Goal: Find specific page/section: Find specific page/section

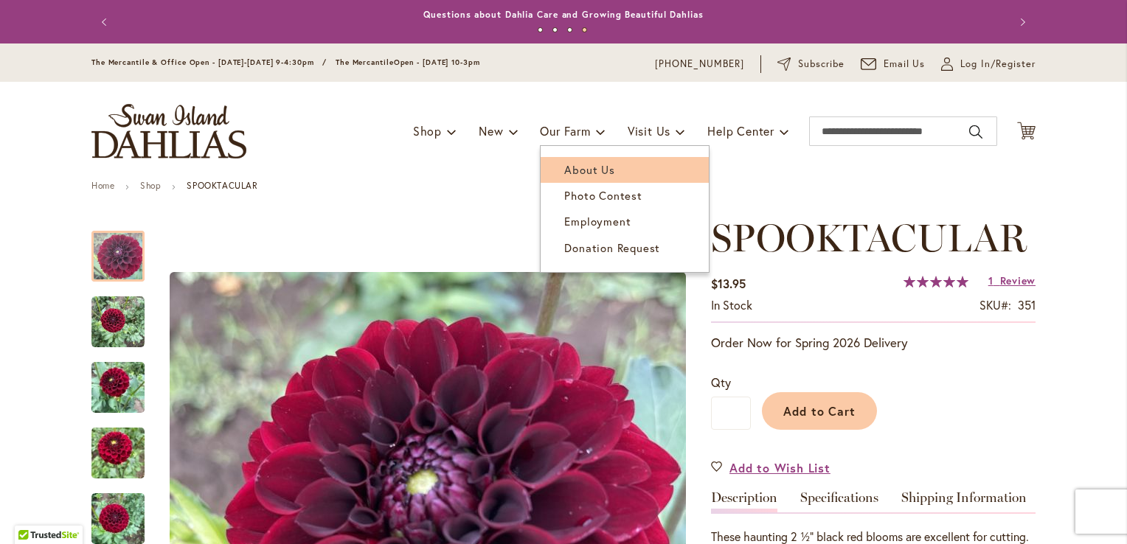
click at [580, 167] on span "About Us" at bounding box center [589, 169] width 50 height 15
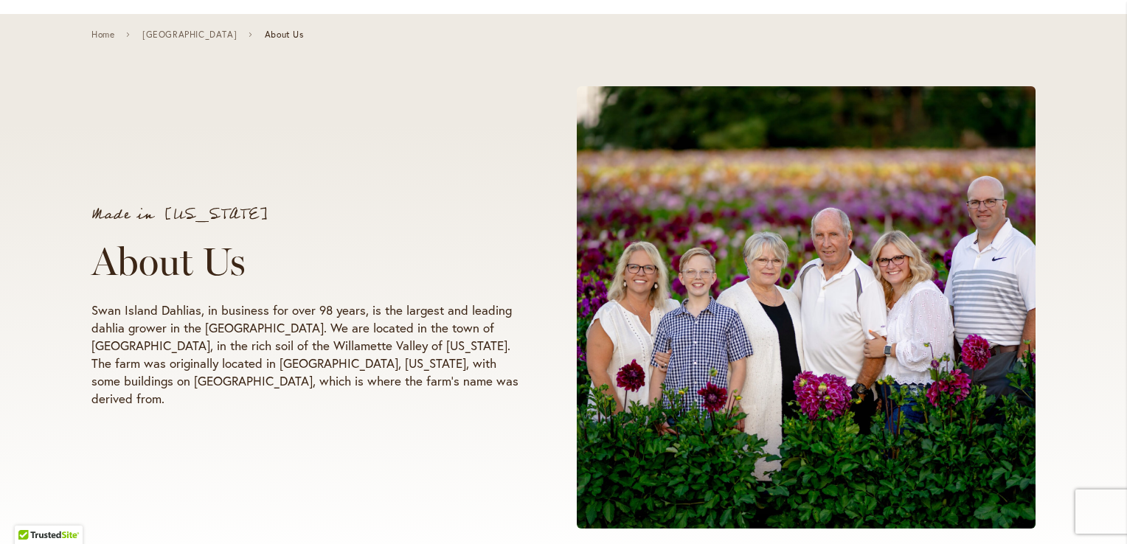
scroll to position [147, 0]
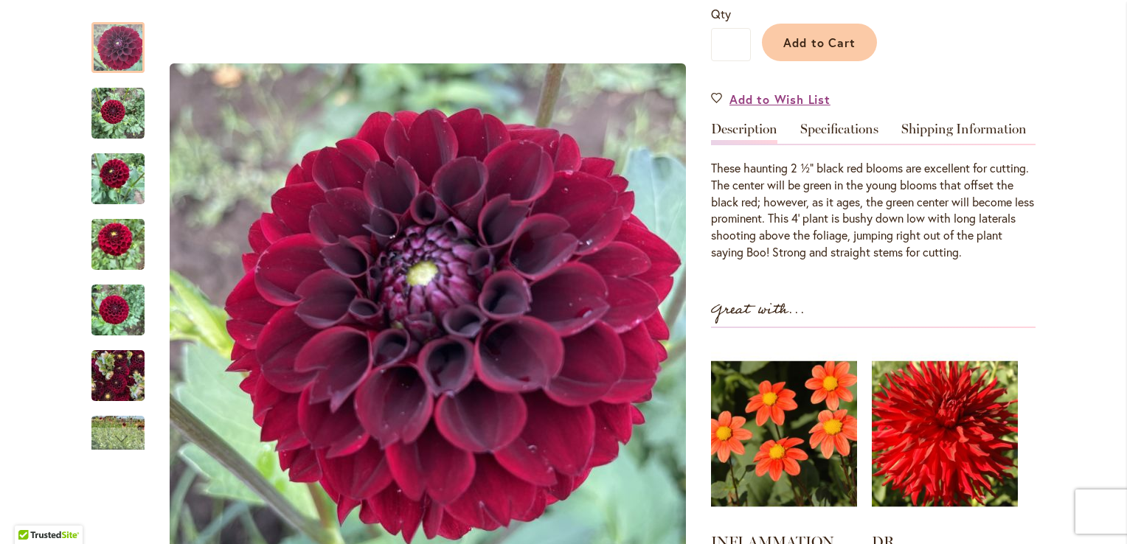
scroll to position [74, 0]
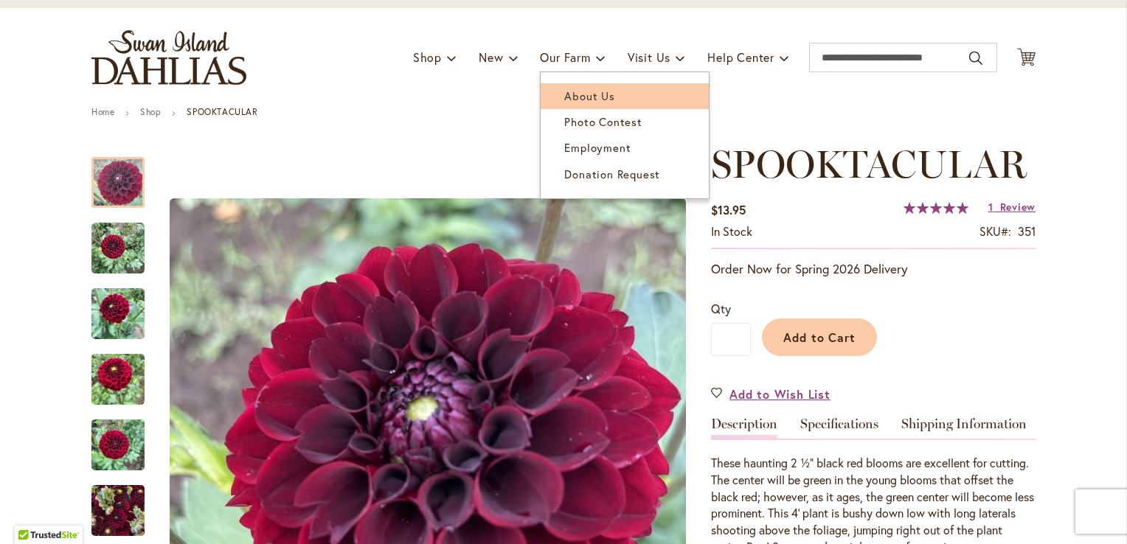
click at [590, 96] on span "About Us" at bounding box center [589, 95] width 50 height 15
